Goal: Use online tool/utility: Utilize a website feature to perform a specific function

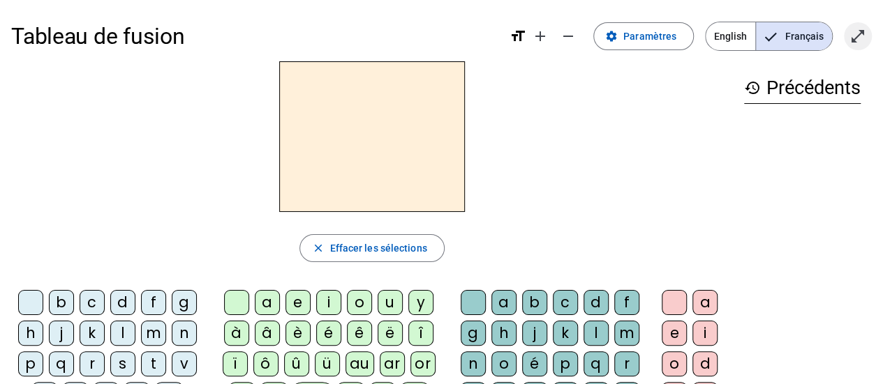
click at [858, 31] on mat-icon "open_in_full" at bounding box center [857, 36] width 17 height 17
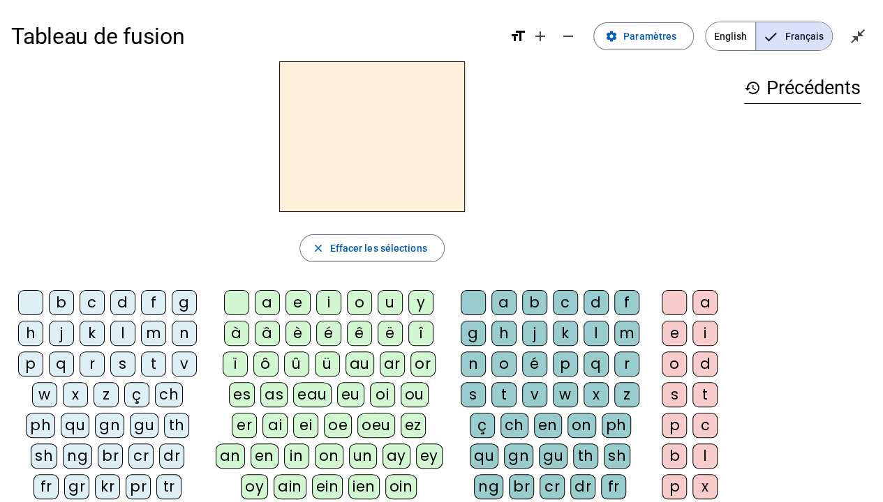
click at [110, 384] on div "z" at bounding box center [105, 394] width 25 height 25
click at [600, 187] on div "z" at bounding box center [371, 136] width 721 height 151
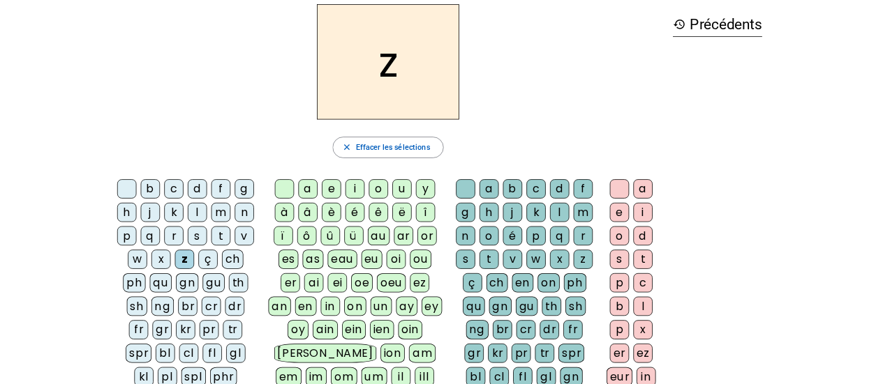
scroll to position [28, 0]
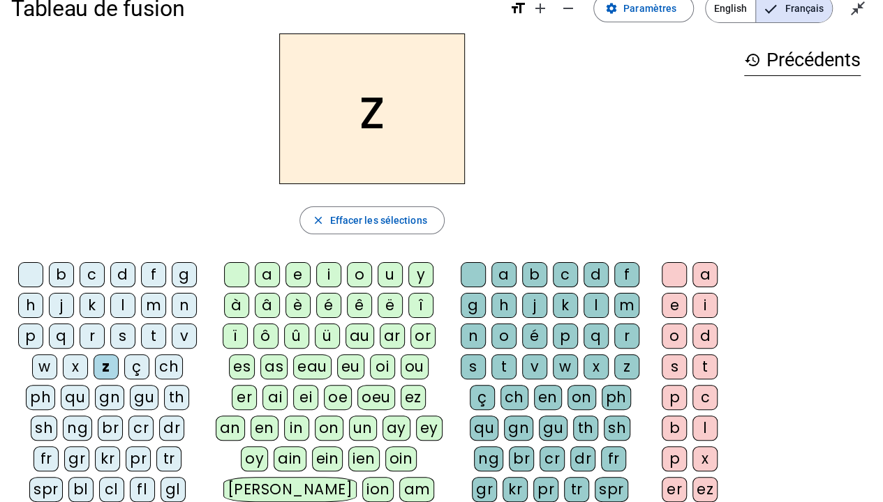
click at [361, 269] on div "o" at bounding box center [359, 274] width 25 height 25
click at [504, 329] on div "o" at bounding box center [503, 336] width 25 height 25
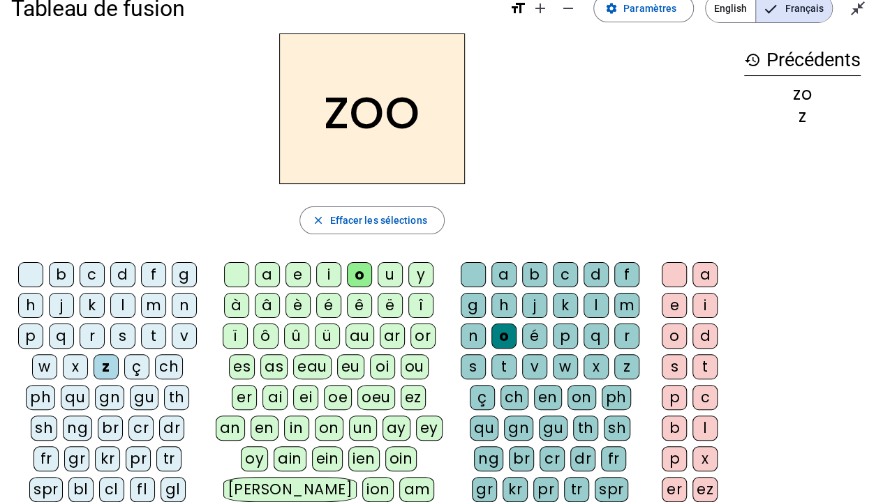
click at [537, 332] on div "é" at bounding box center [534, 336] width 25 height 25
click at [188, 303] on div "n" at bounding box center [184, 305] width 25 height 25
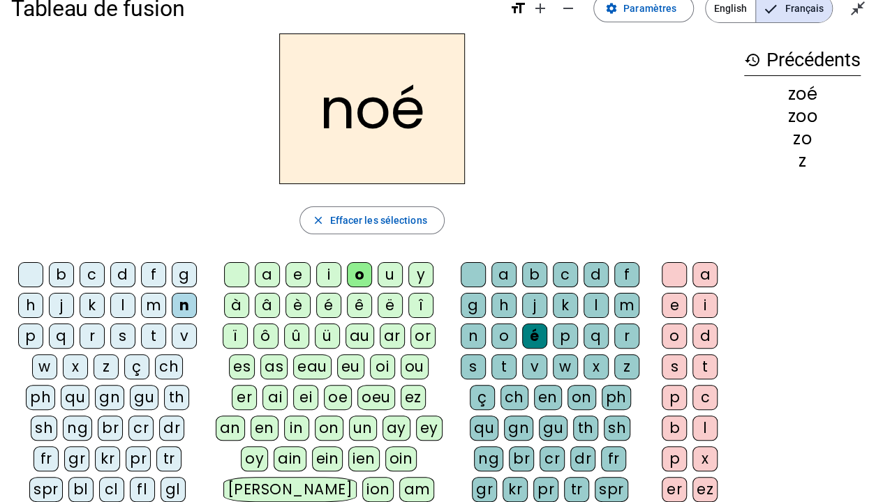
click at [499, 271] on div "a" at bounding box center [503, 274] width 25 height 25
click at [62, 270] on div "b" at bounding box center [61, 274] width 25 height 25
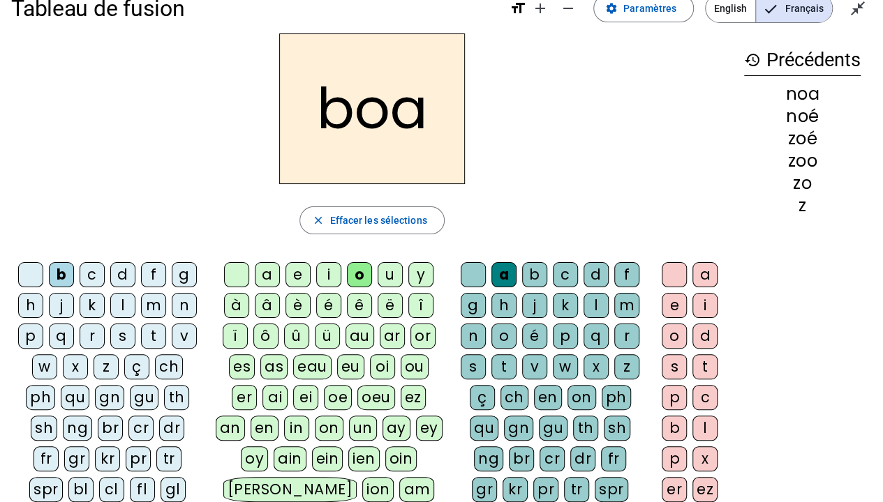
click at [229, 268] on div at bounding box center [236, 274] width 25 height 25
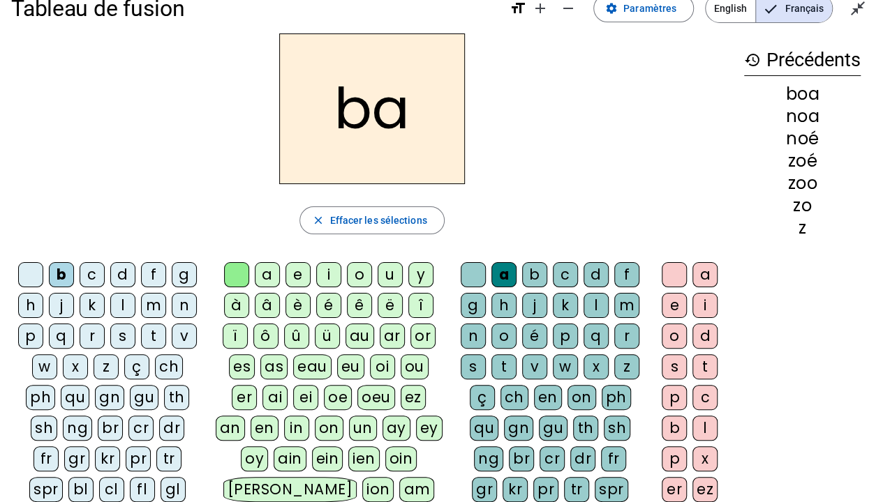
click at [591, 300] on div "l" at bounding box center [595, 305] width 25 height 25
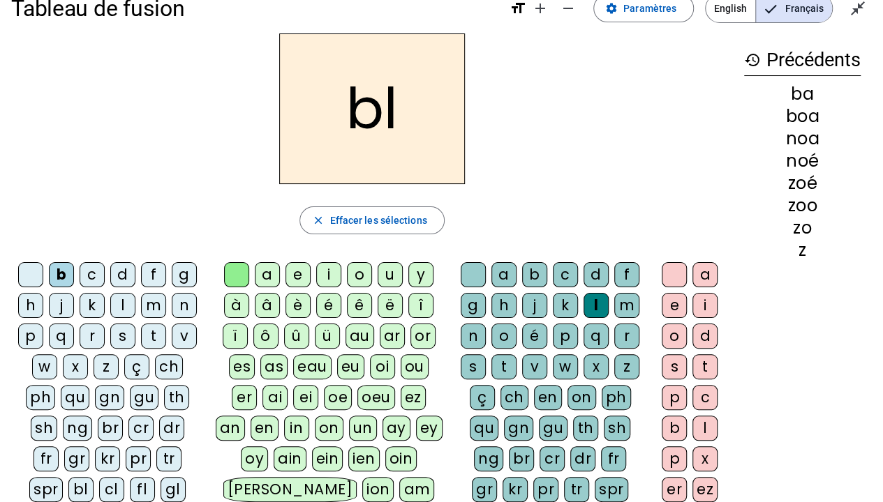
click at [705, 272] on div "a" at bounding box center [704, 274] width 25 height 25
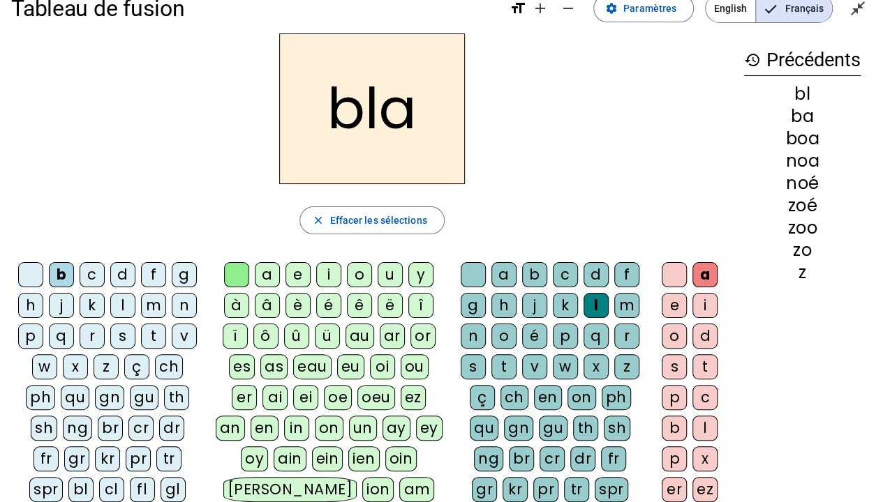
click at [481, 273] on div at bounding box center [472, 274] width 25 height 25
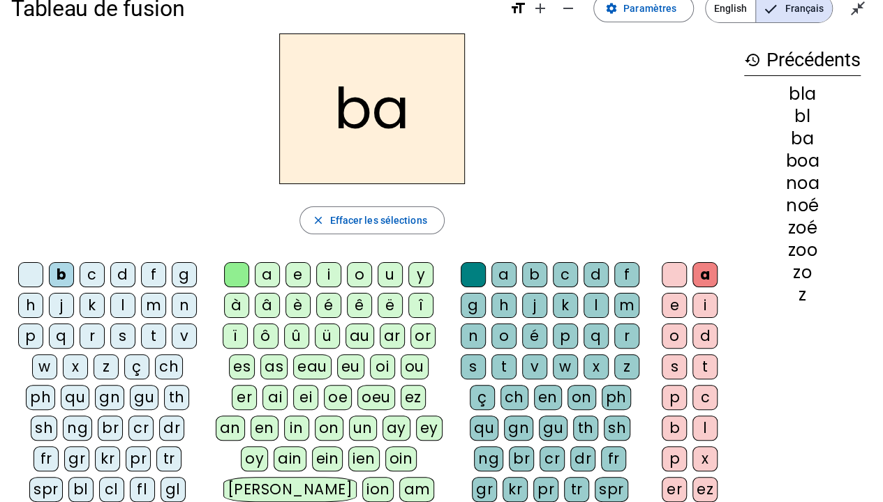
click at [675, 275] on div at bounding box center [673, 274] width 25 height 25
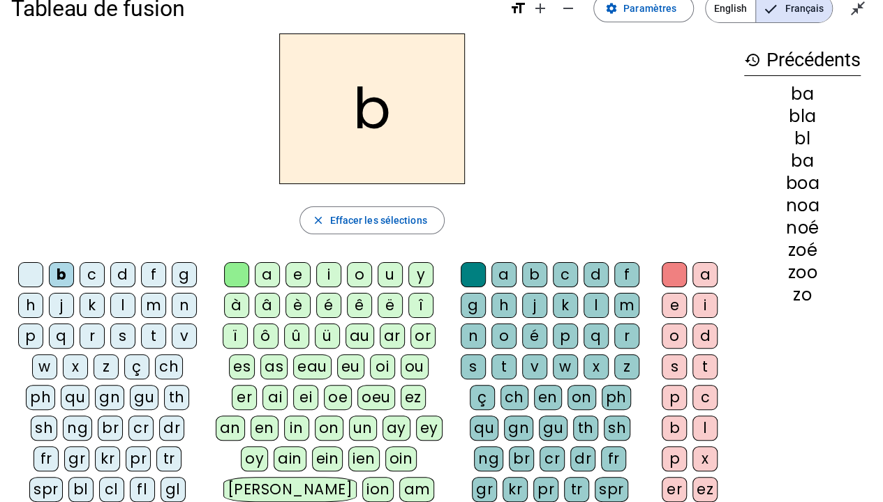
click at [68, 384] on div "bl" at bounding box center [80, 489] width 25 height 25
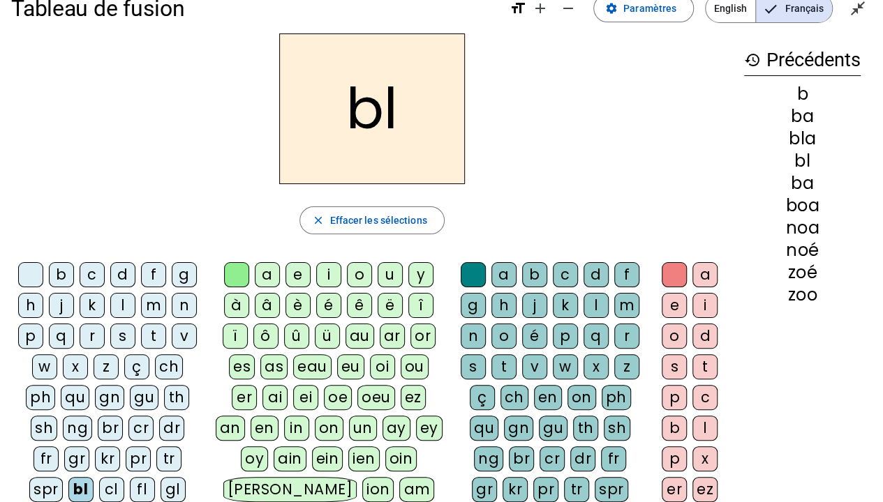
click at [313, 303] on letter-bubble "è" at bounding box center [300, 308] width 31 height 31
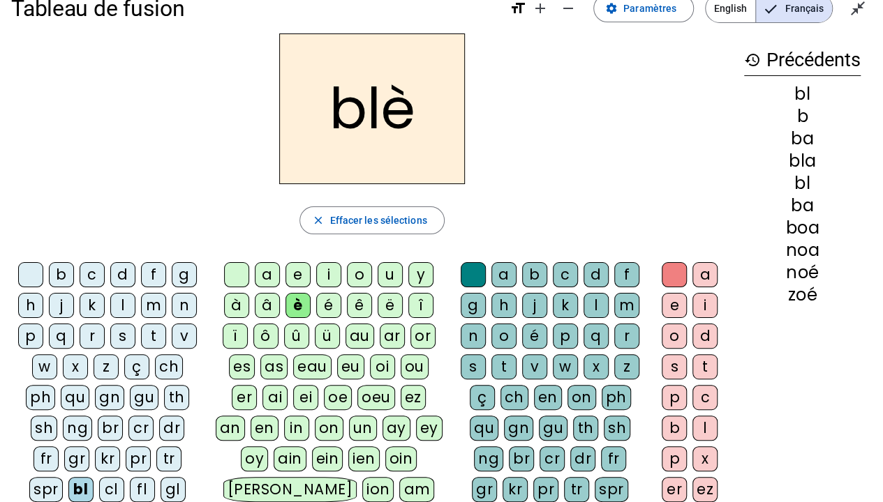
click at [313, 303] on letter-bubble "è" at bounding box center [300, 308] width 31 height 31
click at [329, 306] on div "é" at bounding box center [328, 305] width 25 height 25
click at [99, 384] on div "cl" at bounding box center [111, 489] width 25 height 25
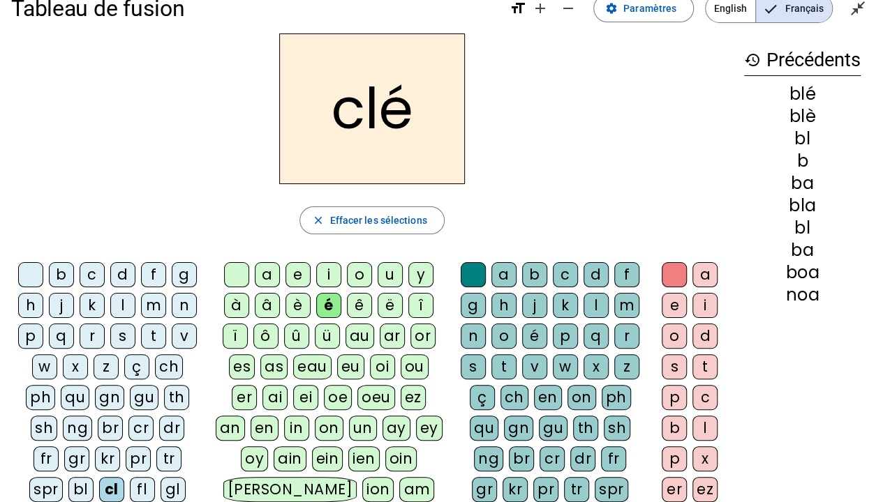
click at [498, 343] on div "o" at bounding box center [503, 336] width 25 height 25
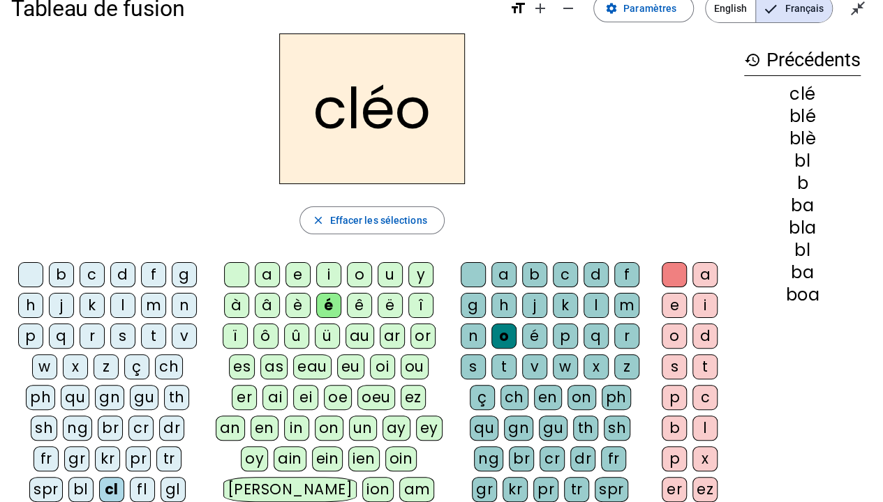
click at [117, 300] on div "l" at bounding box center [122, 305] width 25 height 25
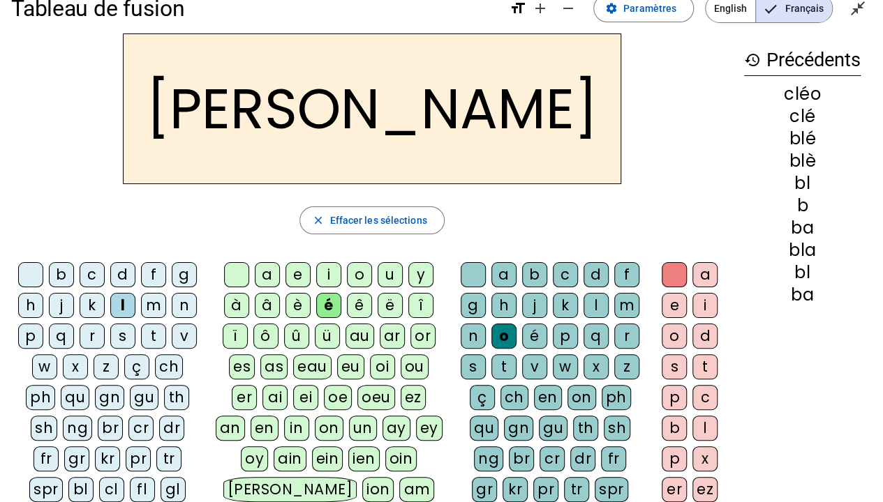
click at [499, 278] on div "a" at bounding box center [503, 274] width 25 height 25
